Goal: Task Accomplishment & Management: Complete application form

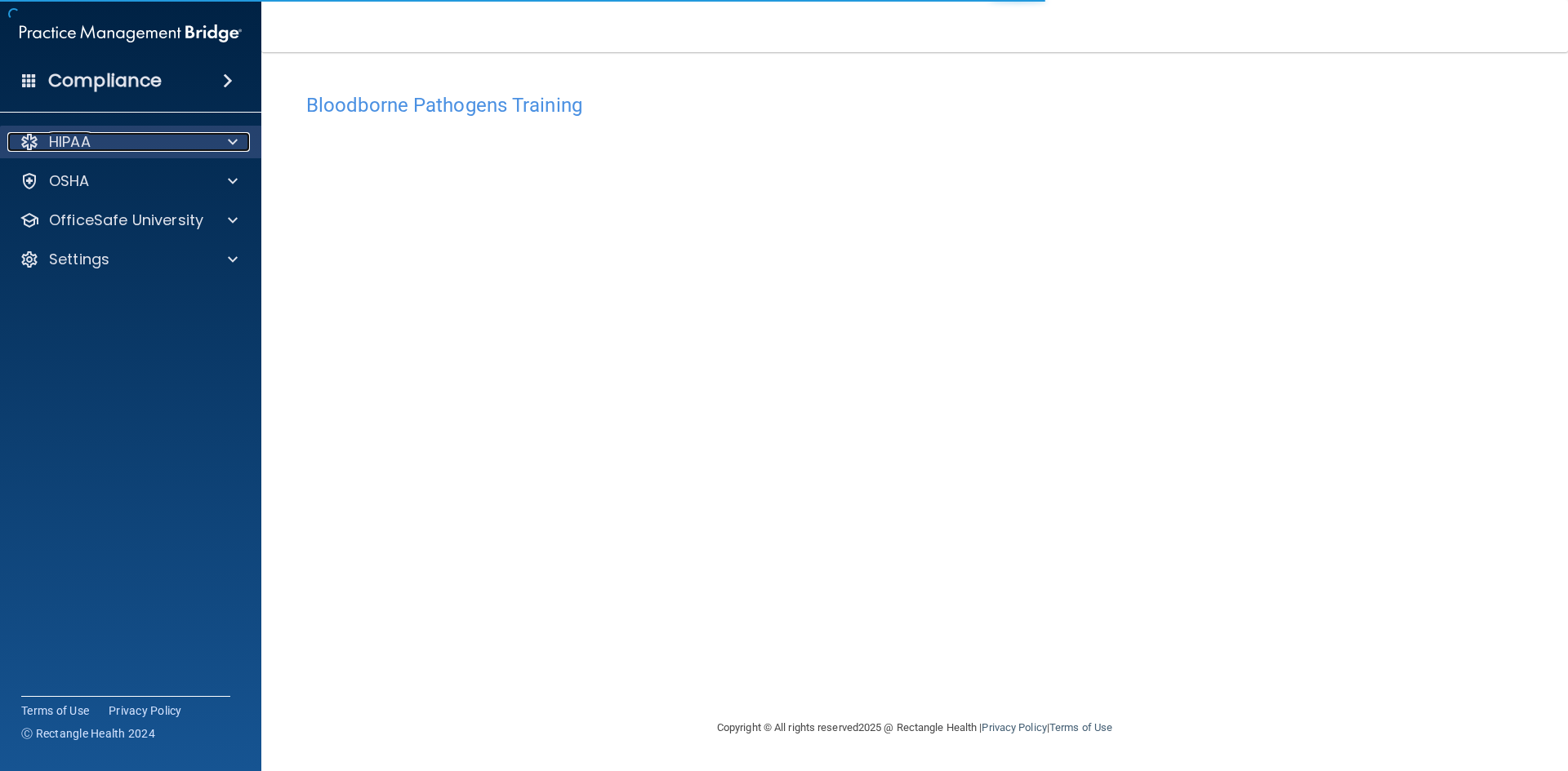
click at [226, 140] on div at bounding box center [231, 142] width 41 height 20
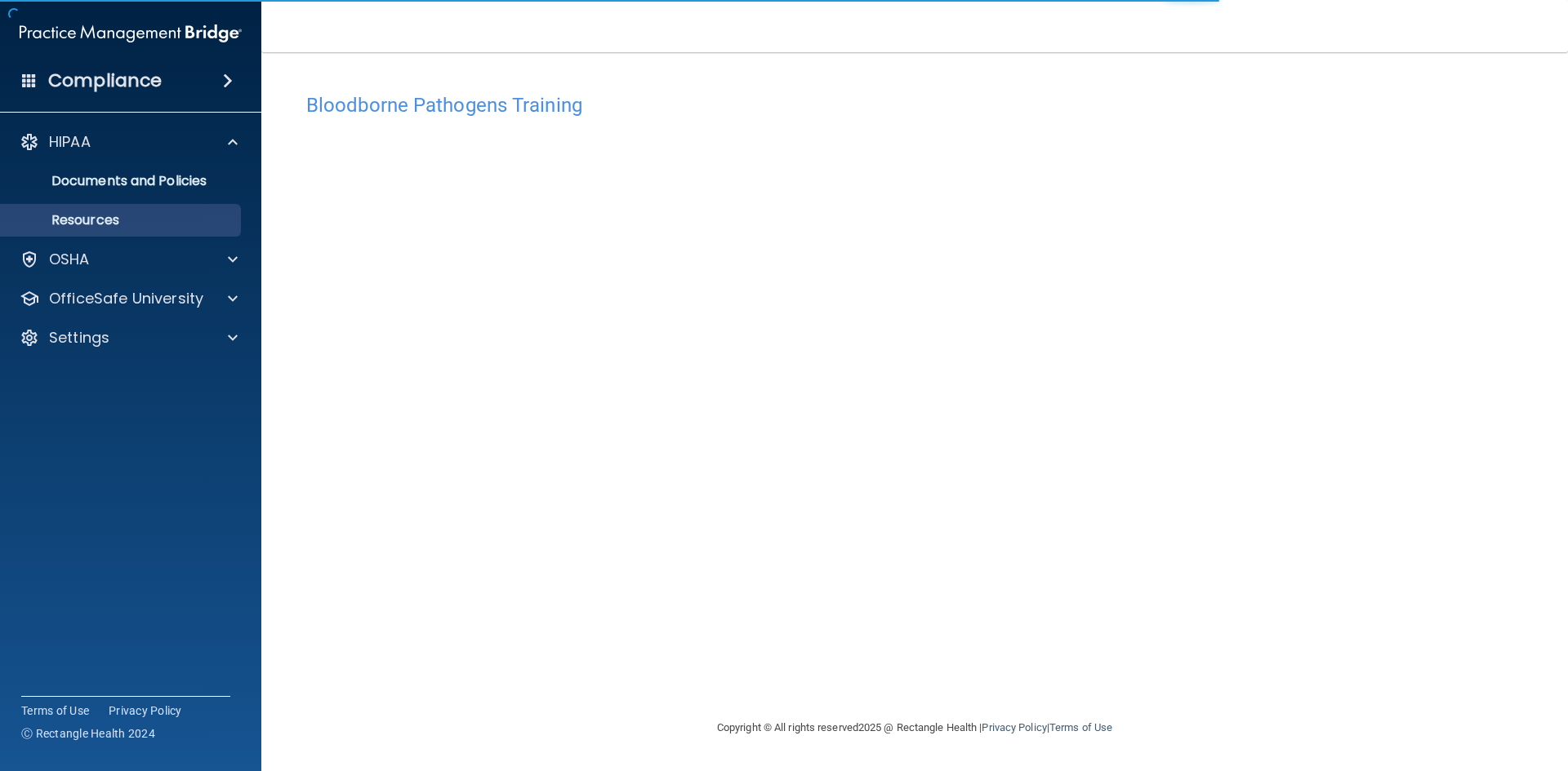
click at [115, 221] on p "Resources" at bounding box center [122, 220] width 223 height 16
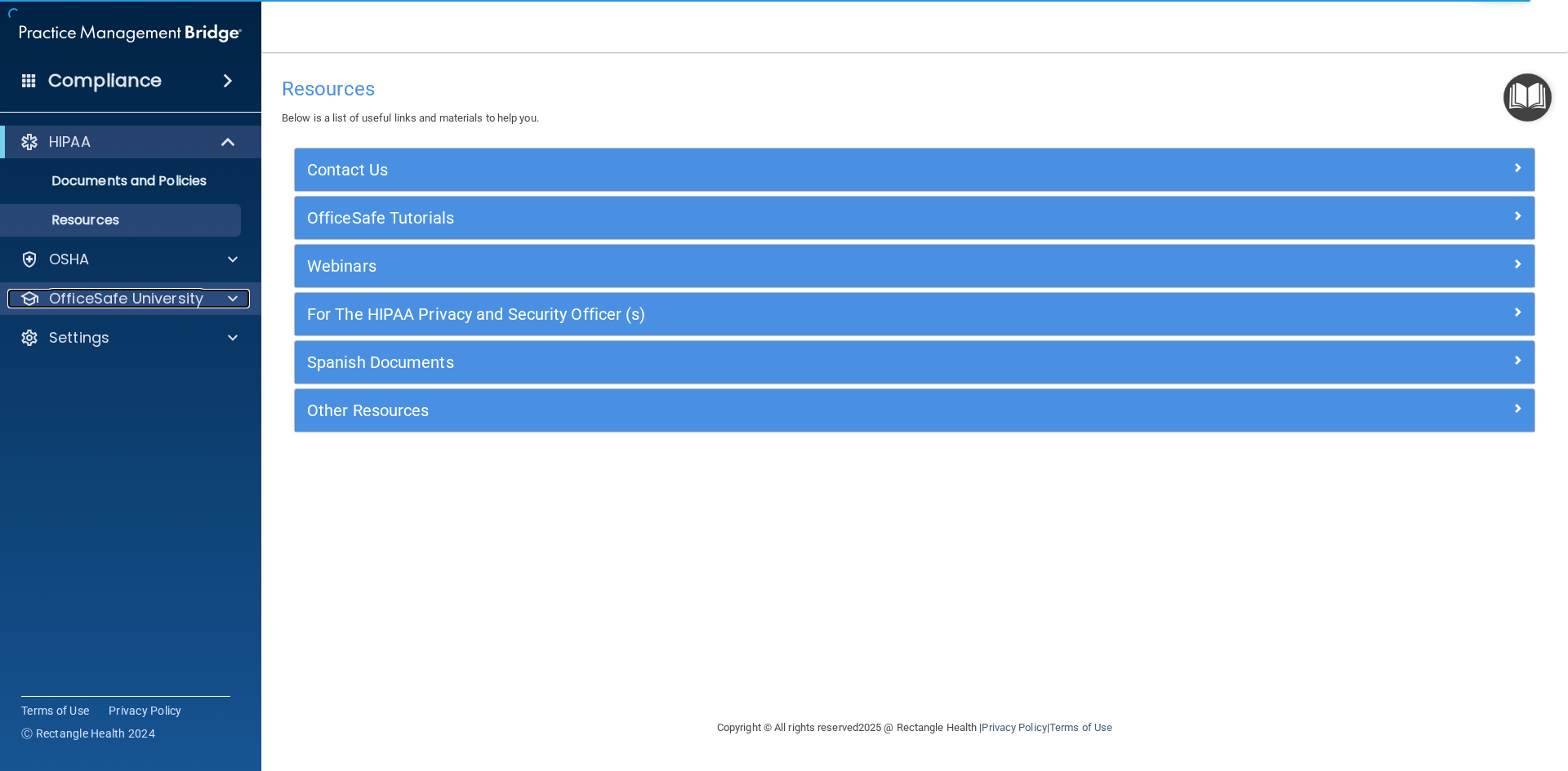
click at [226, 297] on div at bounding box center [231, 298] width 41 height 20
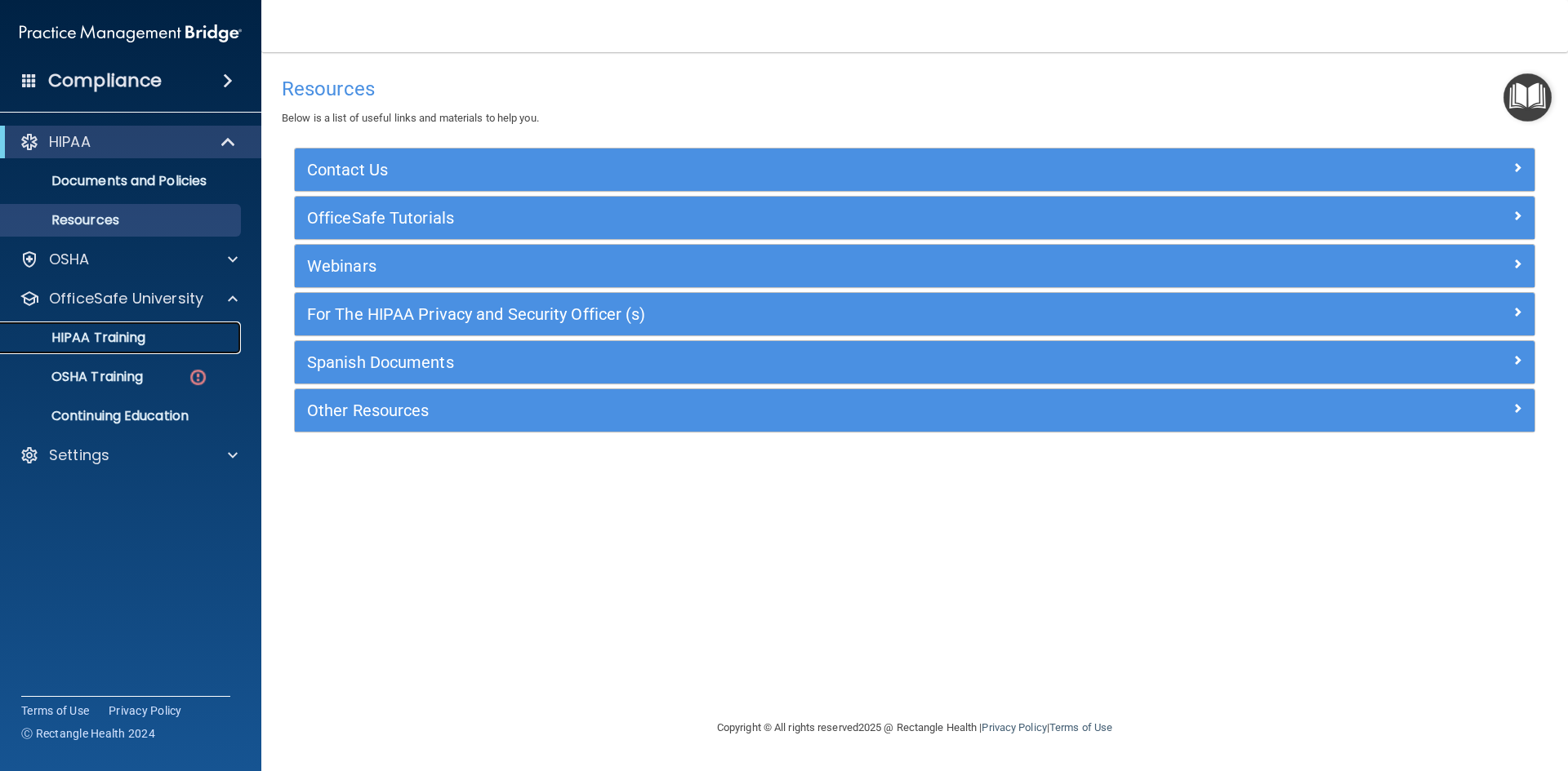
click at [144, 333] on p "HIPAA Training" at bounding box center [78, 338] width 135 height 16
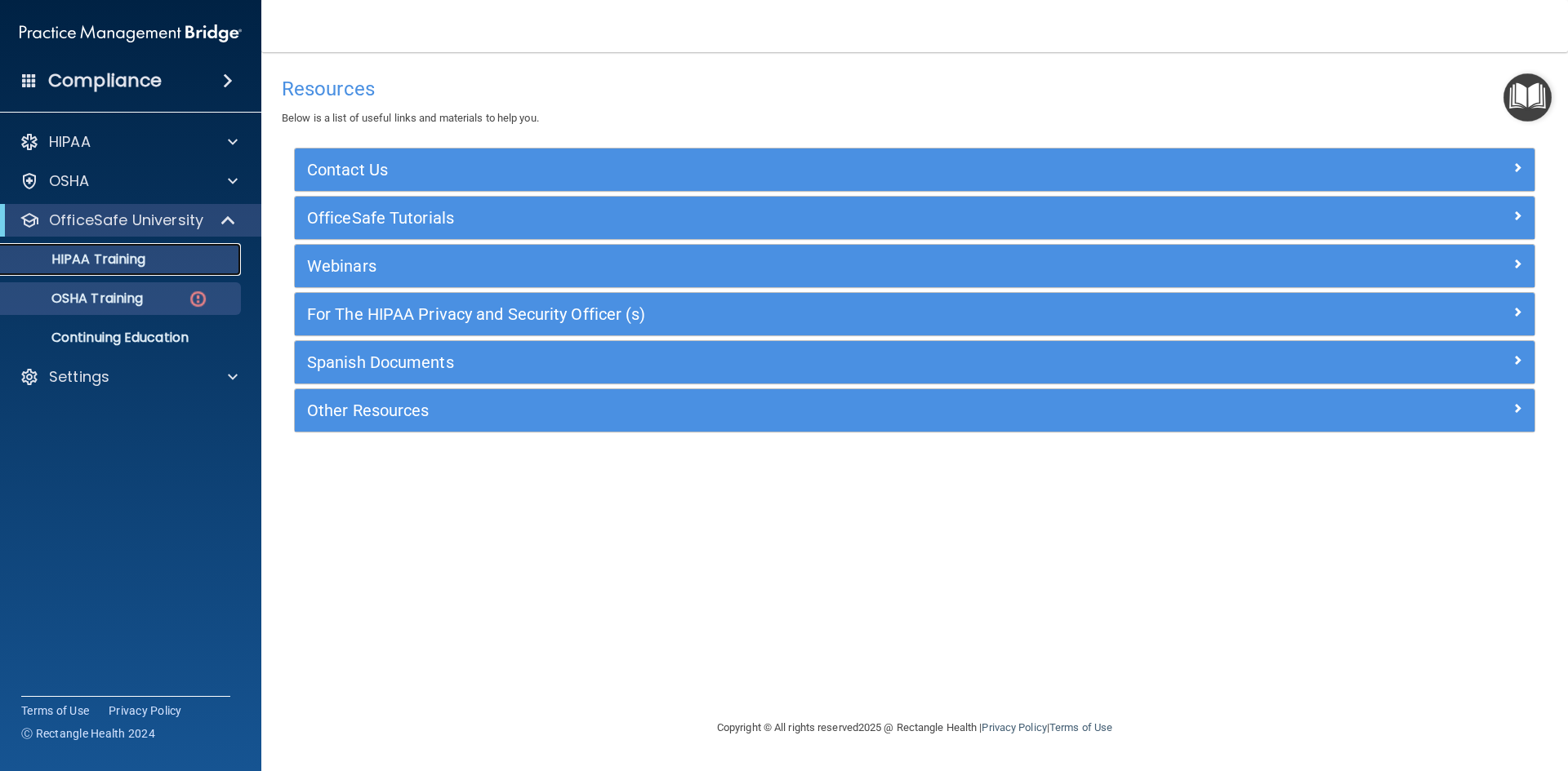
click at [144, 333] on ul "HIPAA Training OSHA Training Continuing Education" at bounding box center [131, 296] width 296 height 118
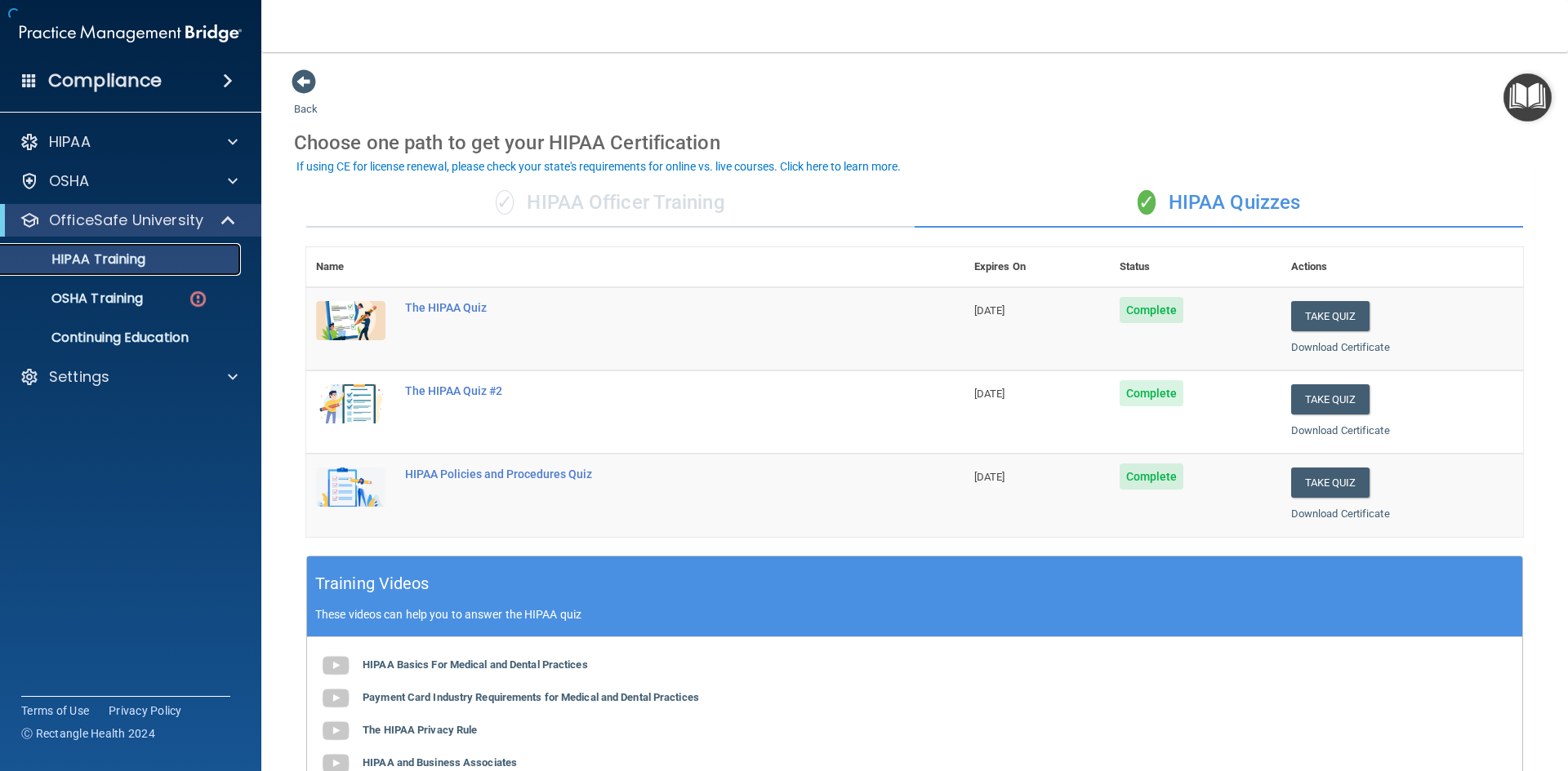
click at [148, 251] on div "HIPAA Training" at bounding box center [122, 259] width 223 height 16
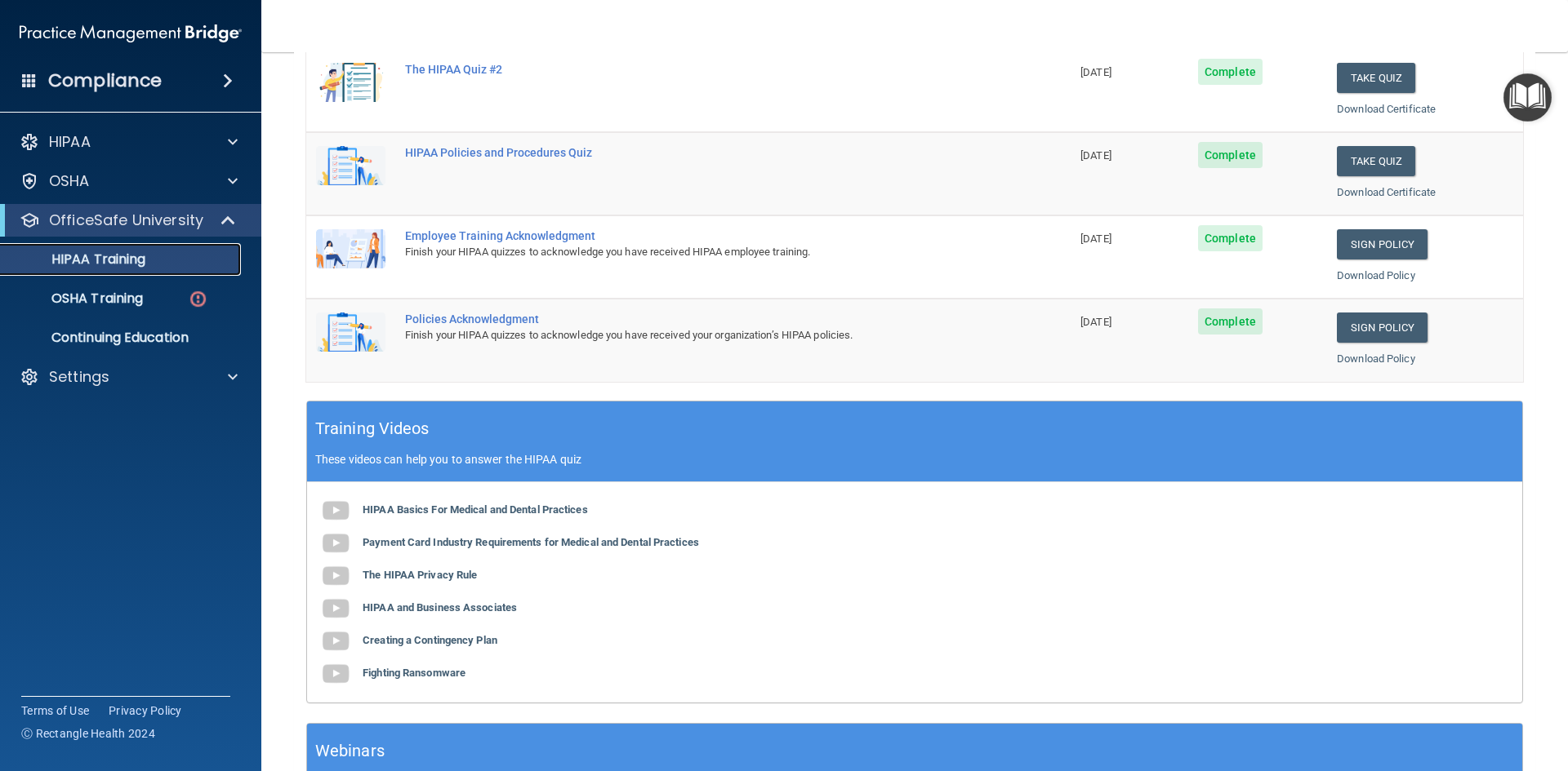
scroll to position [326, 0]
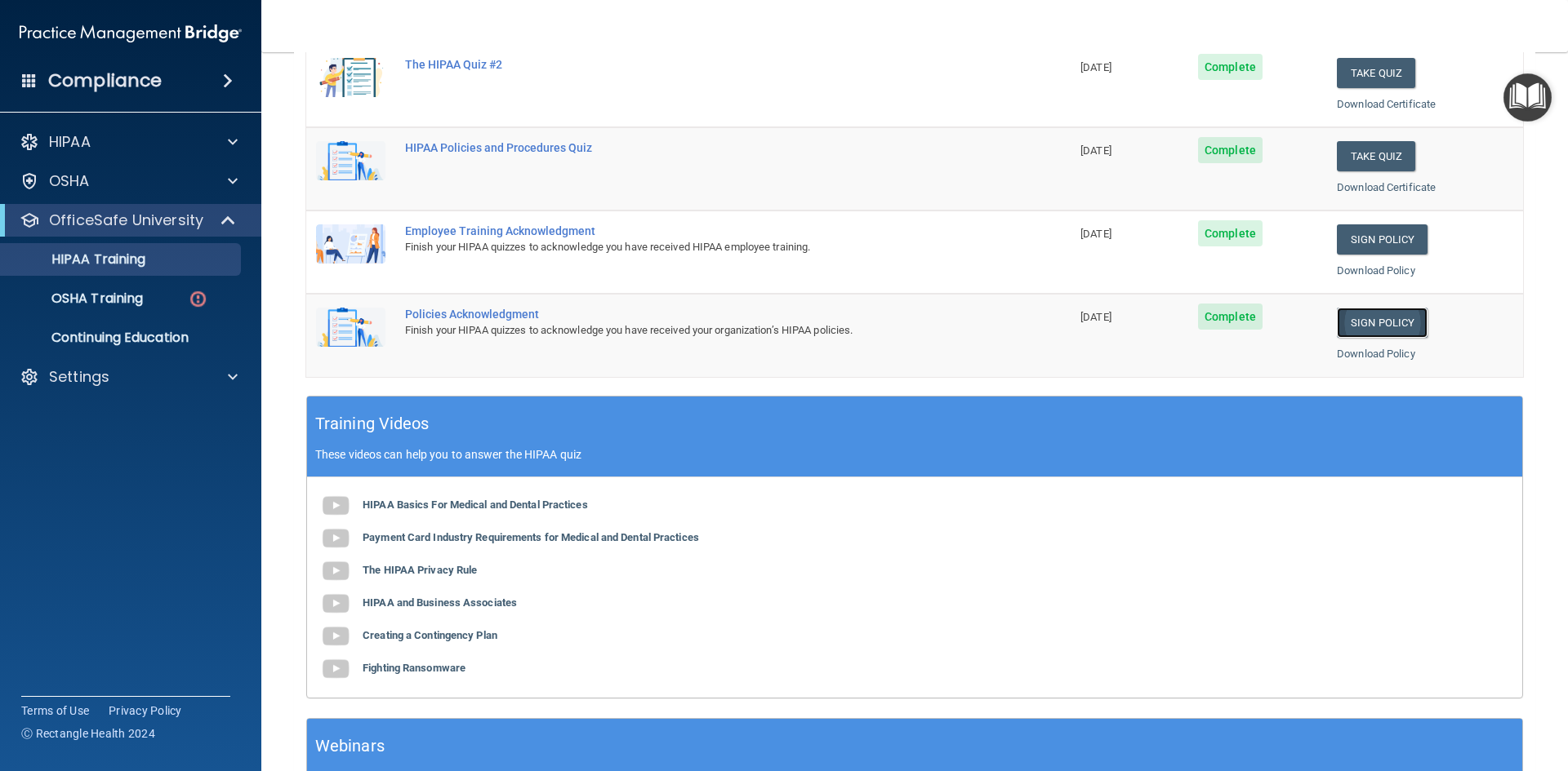
click at [1378, 321] on link "Sign Policy" at bounding box center [1381, 323] width 90 height 30
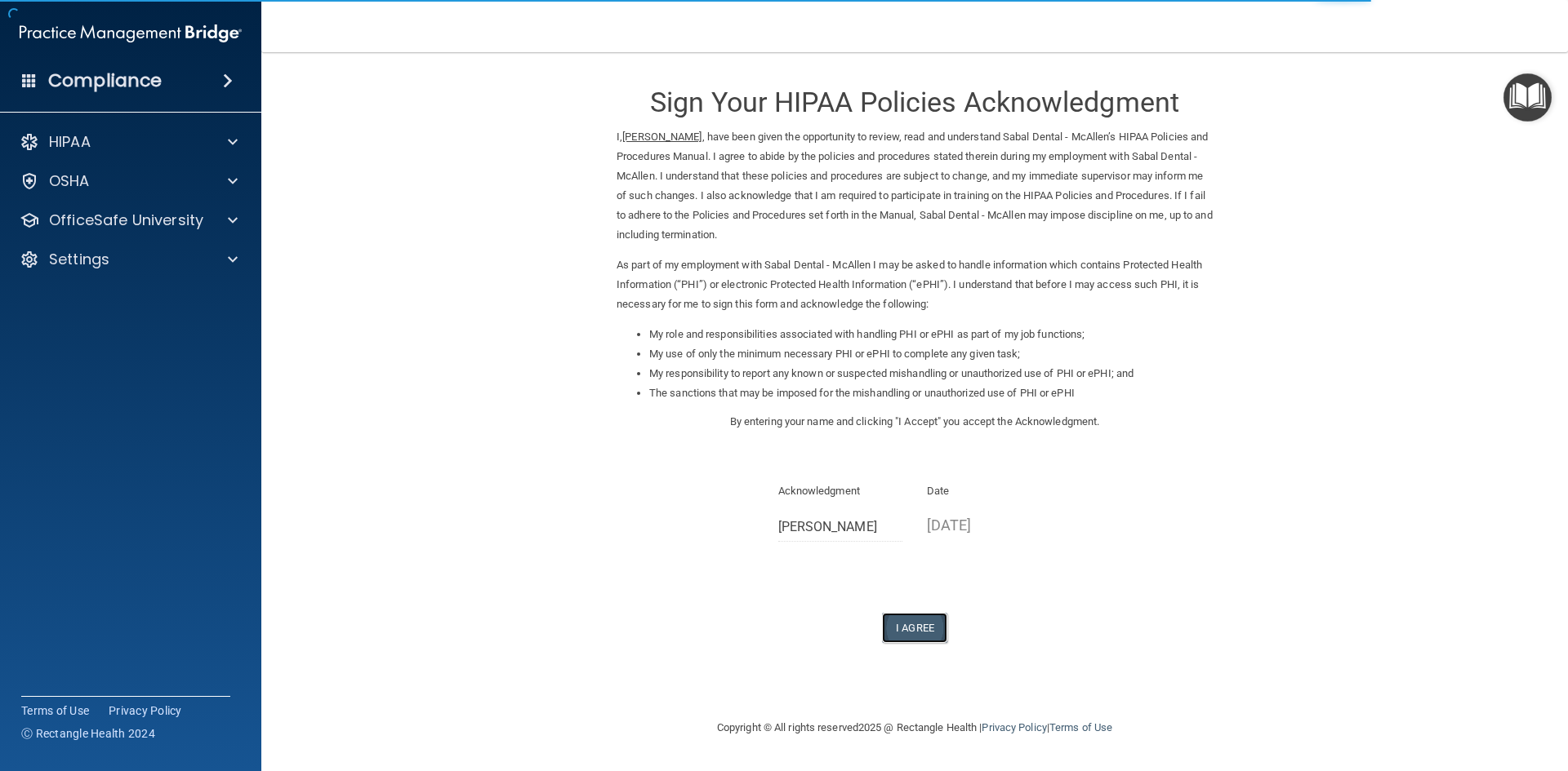
click at [916, 623] on button "I Agree" at bounding box center [914, 628] width 65 height 30
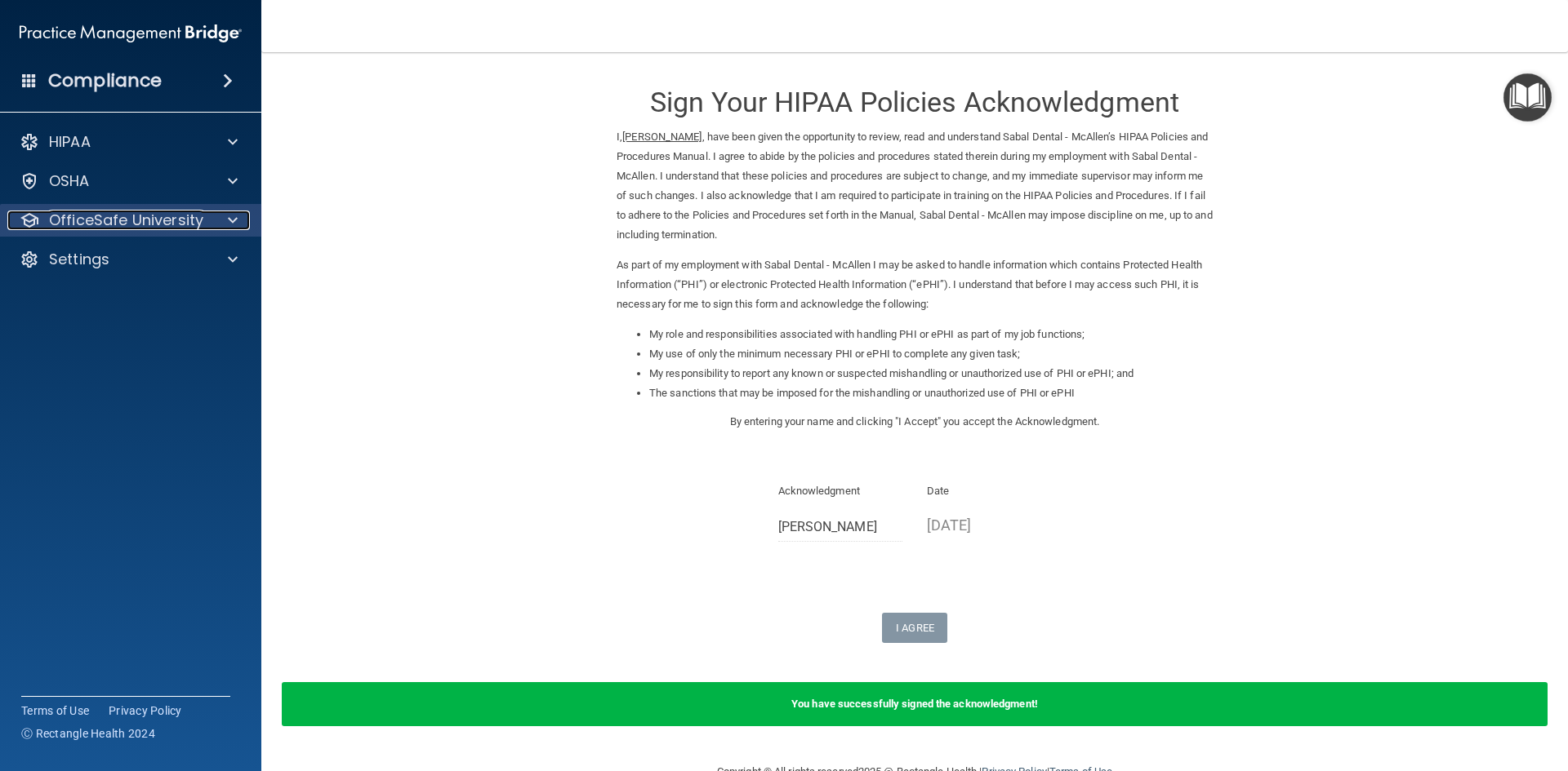
click at [232, 228] on span at bounding box center [232, 221] width 10 height 20
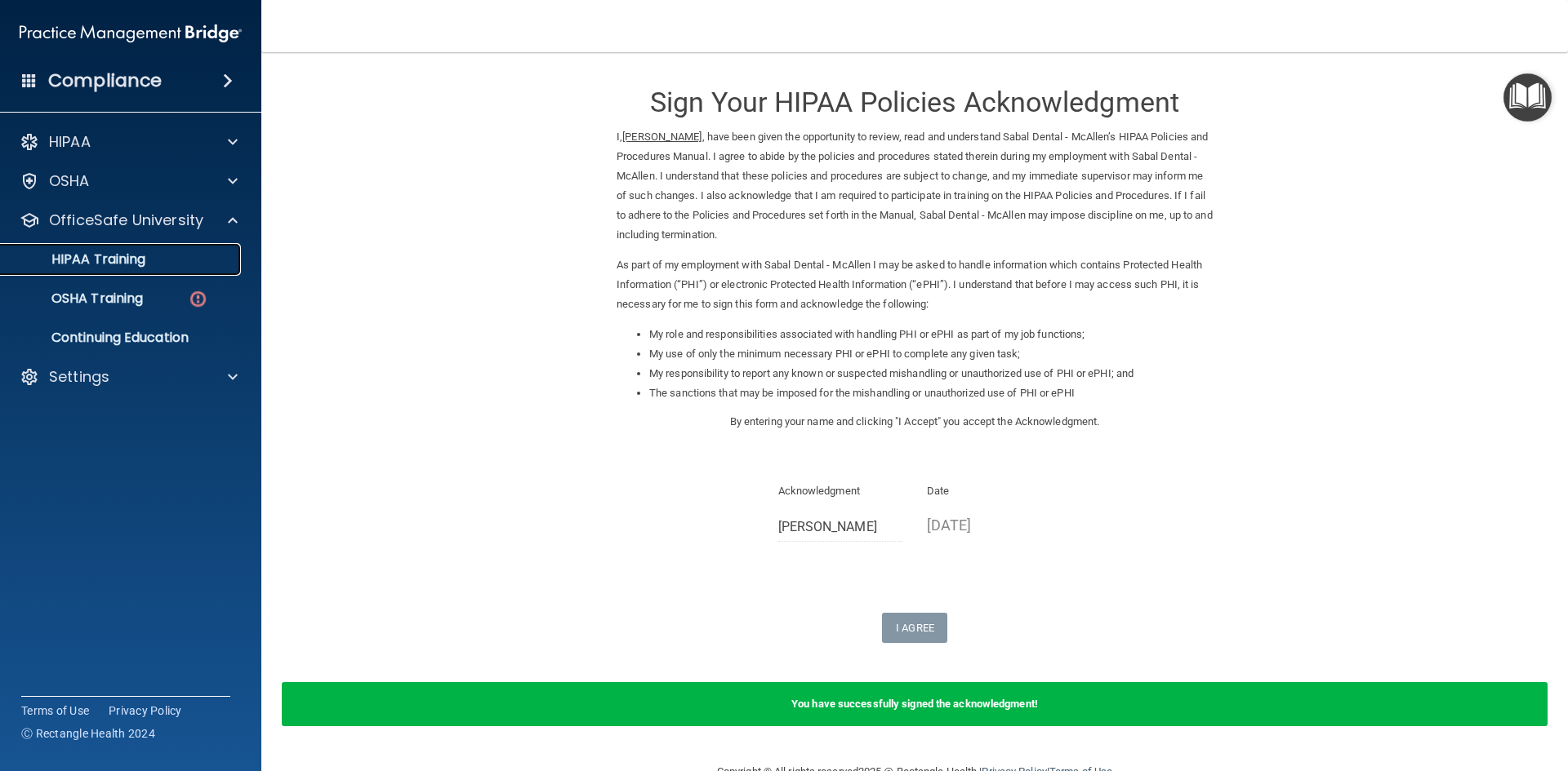
click at [146, 248] on link "HIPAA Training" at bounding box center [113, 259] width 257 height 33
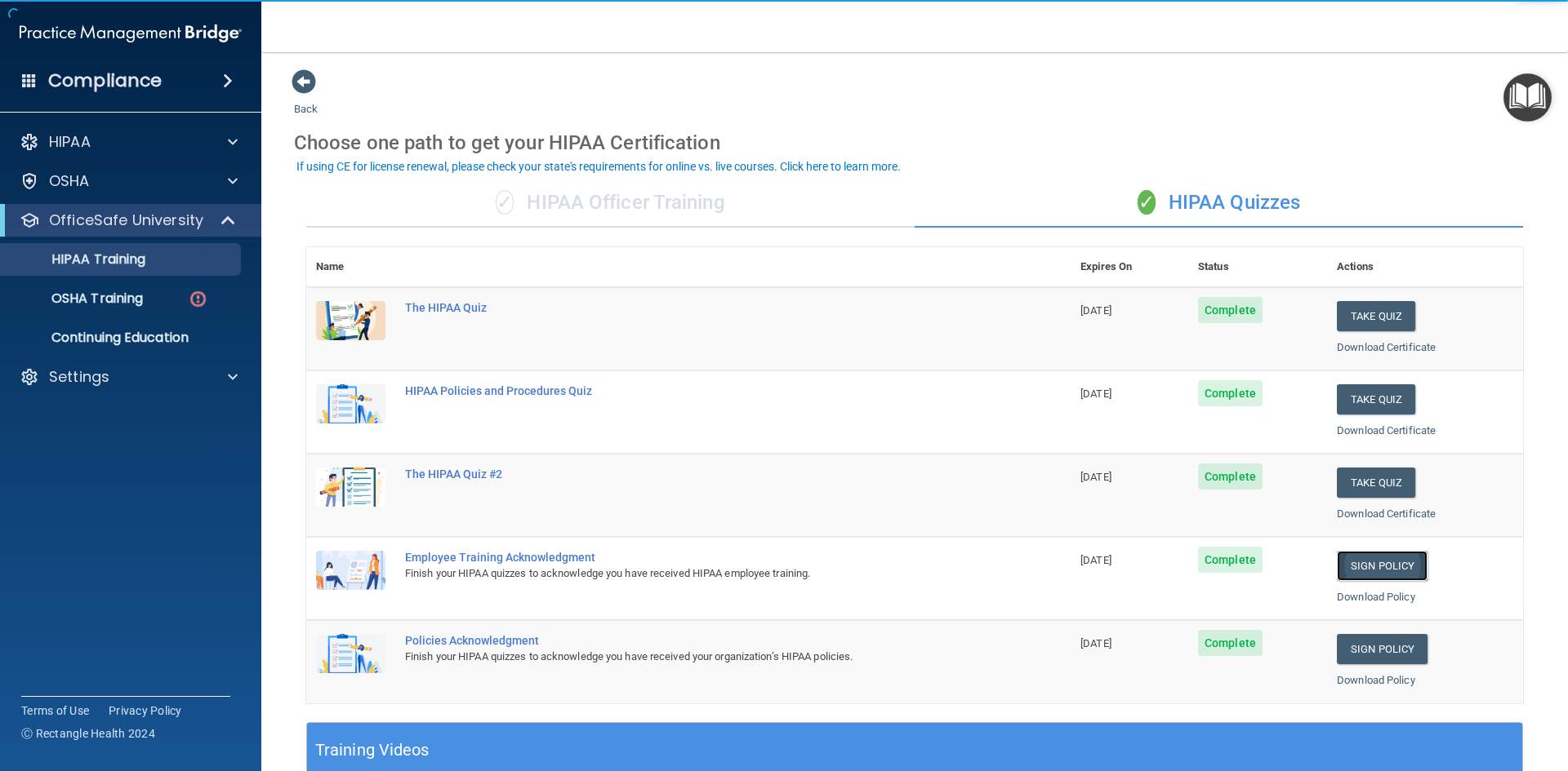
click at [1356, 570] on link "Sign Policy" at bounding box center [1381, 566] width 90 height 30
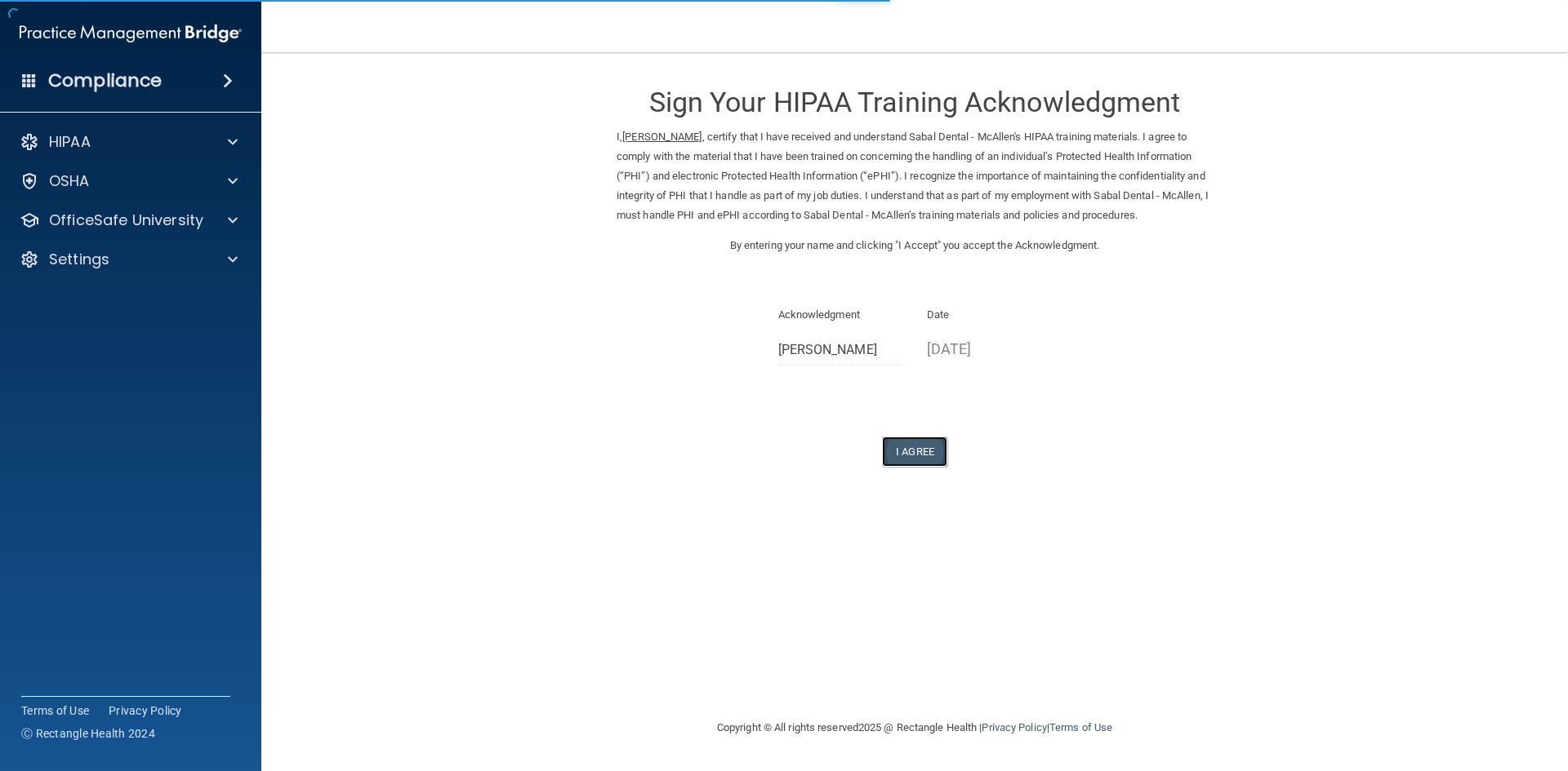
click at [940, 460] on button "I Agree" at bounding box center [914, 452] width 65 height 30
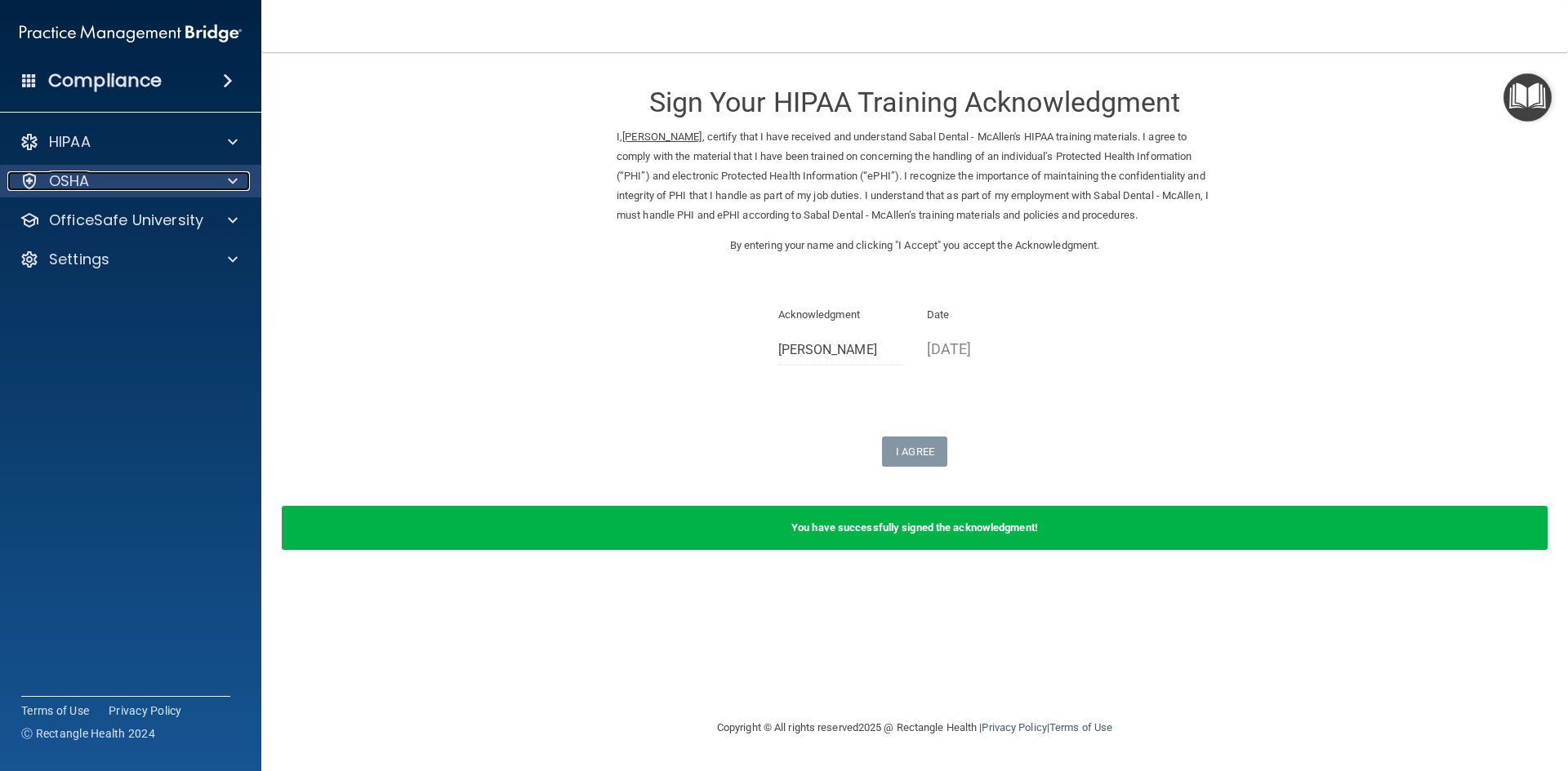
click at [111, 181] on div "OSHA" at bounding box center [108, 181] width 203 height 20
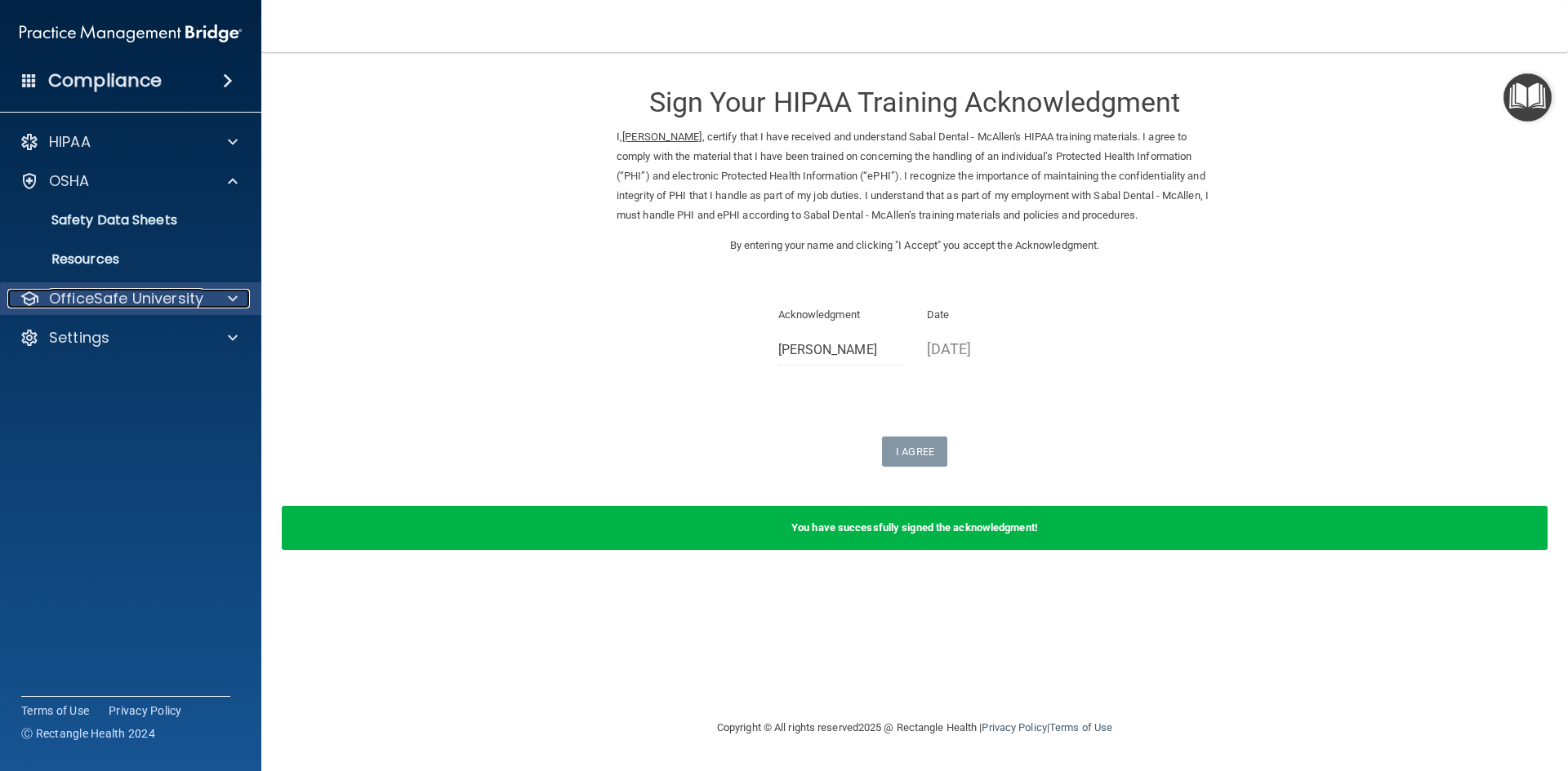
click at [196, 294] on p "OfficeSafe University" at bounding box center [126, 298] width 155 height 20
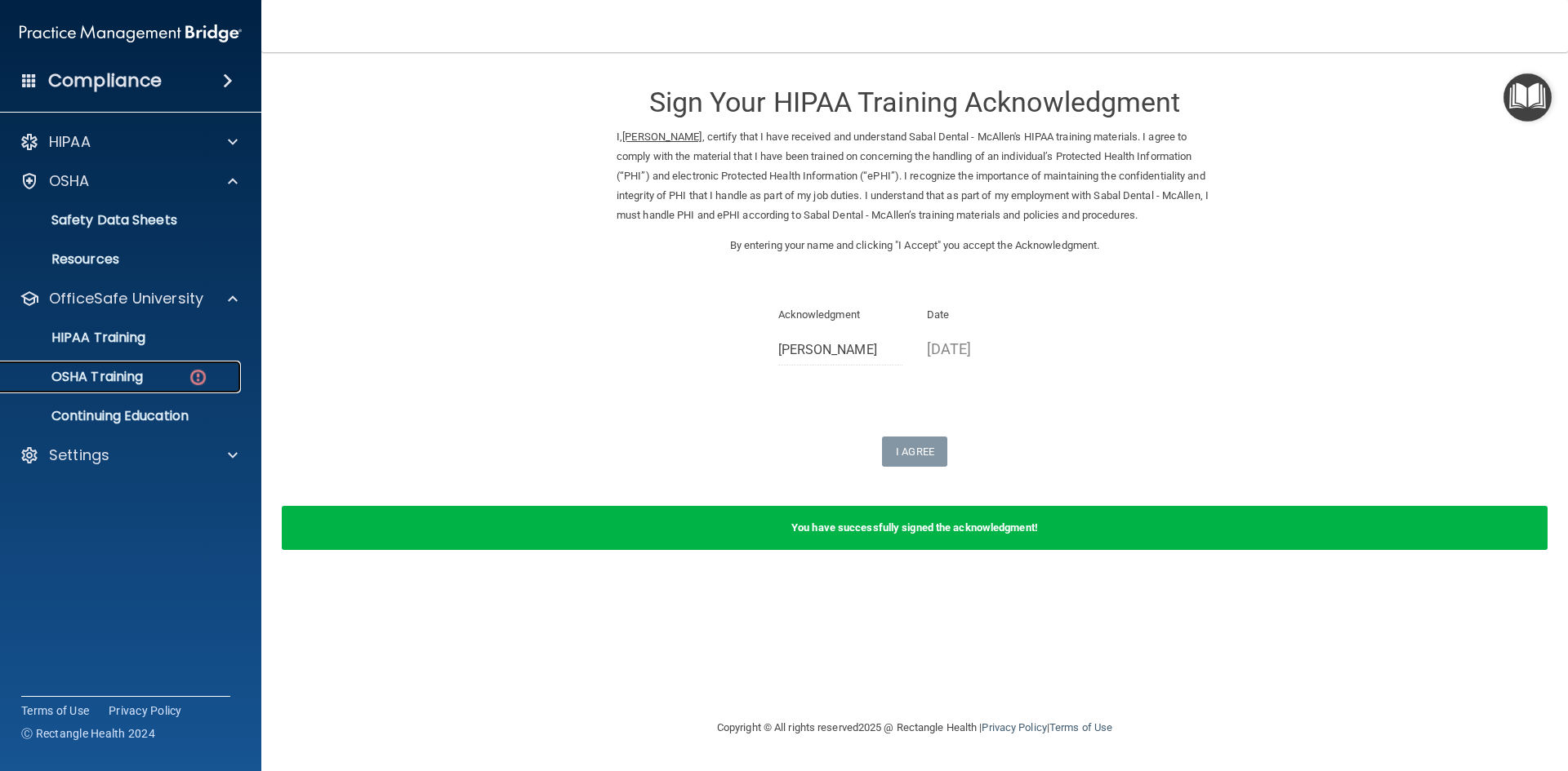
click at [180, 371] on div "OSHA Training" at bounding box center [122, 377] width 223 height 16
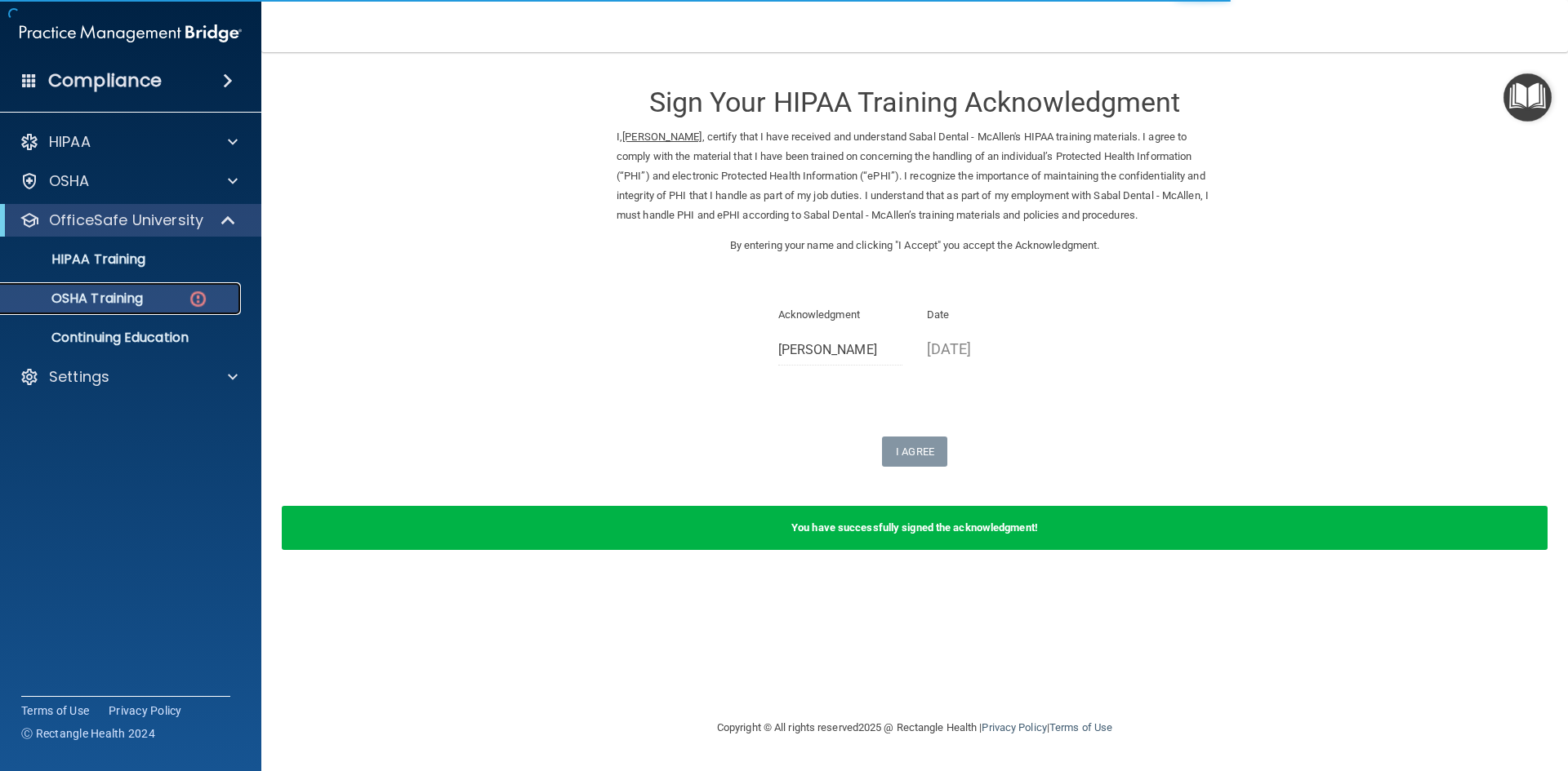
click at [164, 298] on div "OSHA Training" at bounding box center [122, 298] width 223 height 16
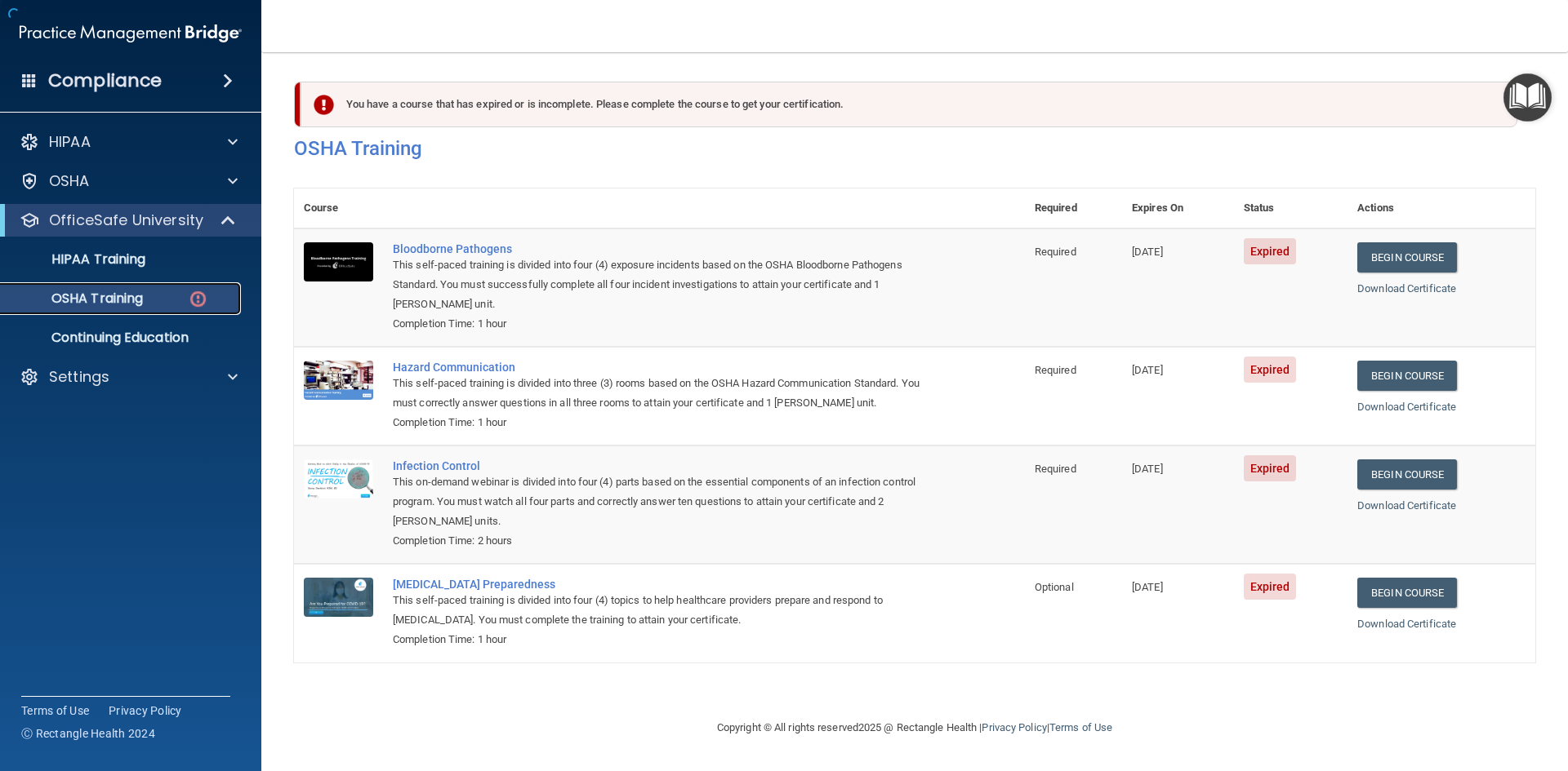
click at [164, 298] on div "OSHA Training" at bounding box center [122, 298] width 223 height 16
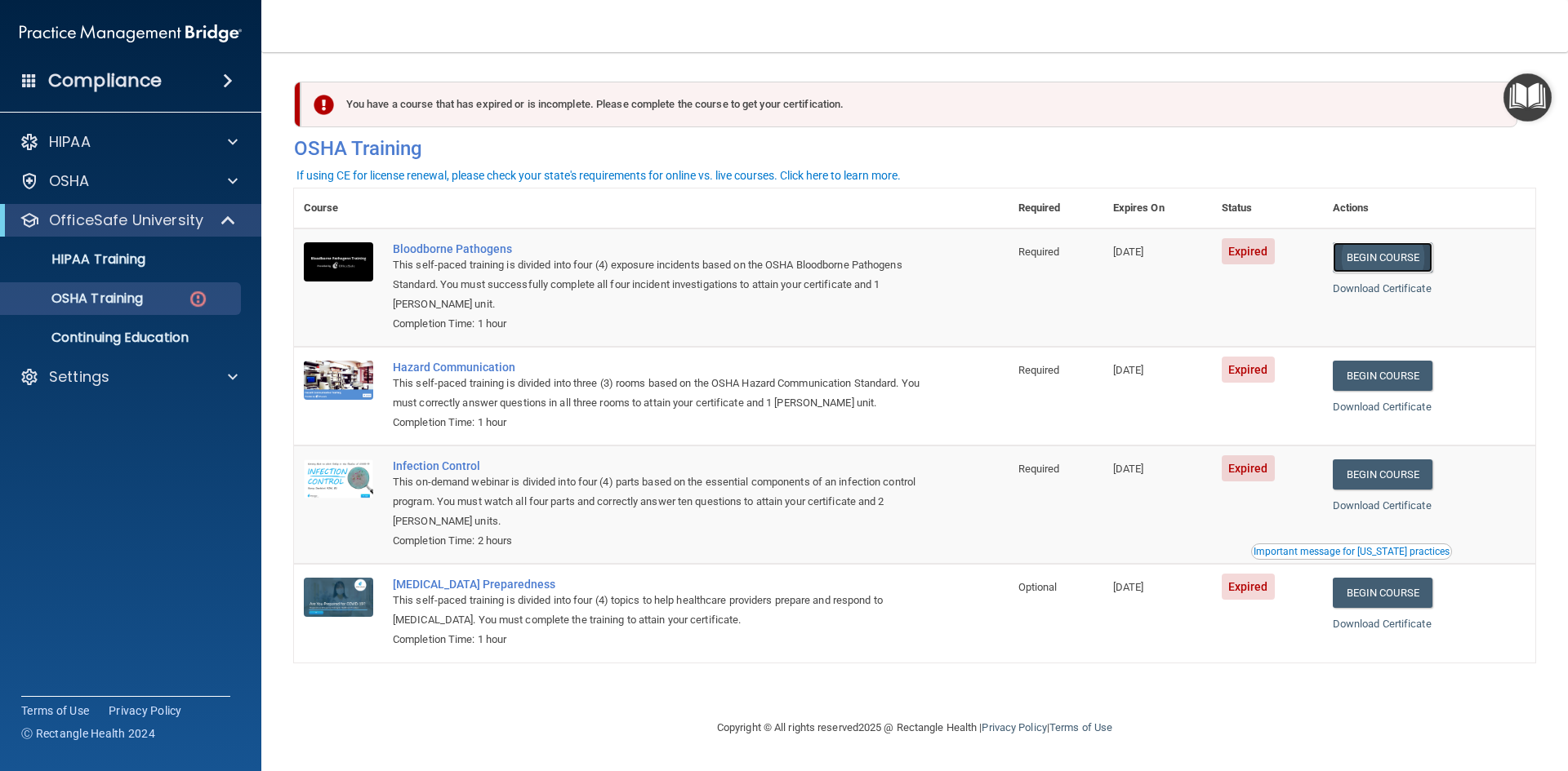
click at [1420, 260] on link "Begin Course" at bounding box center [1382, 257] width 99 height 30
